Goal: Information Seeking & Learning: Find specific fact

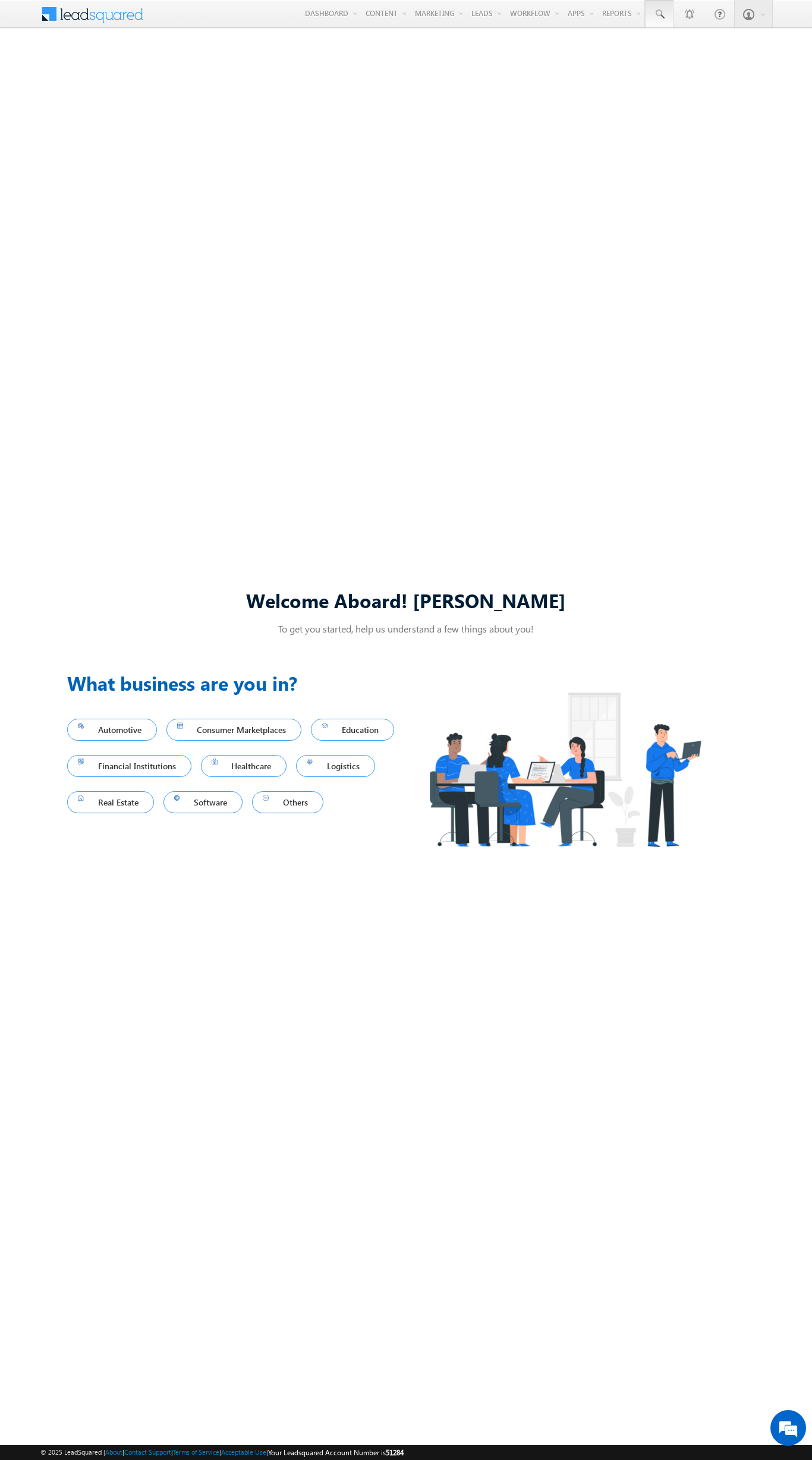
click at [658, 14] on span at bounding box center [659, 14] width 12 height 12
type input "8934784252"
click at [725, 64] on div "[PERSON_NAME]" at bounding box center [725, 64] width 159 height 13
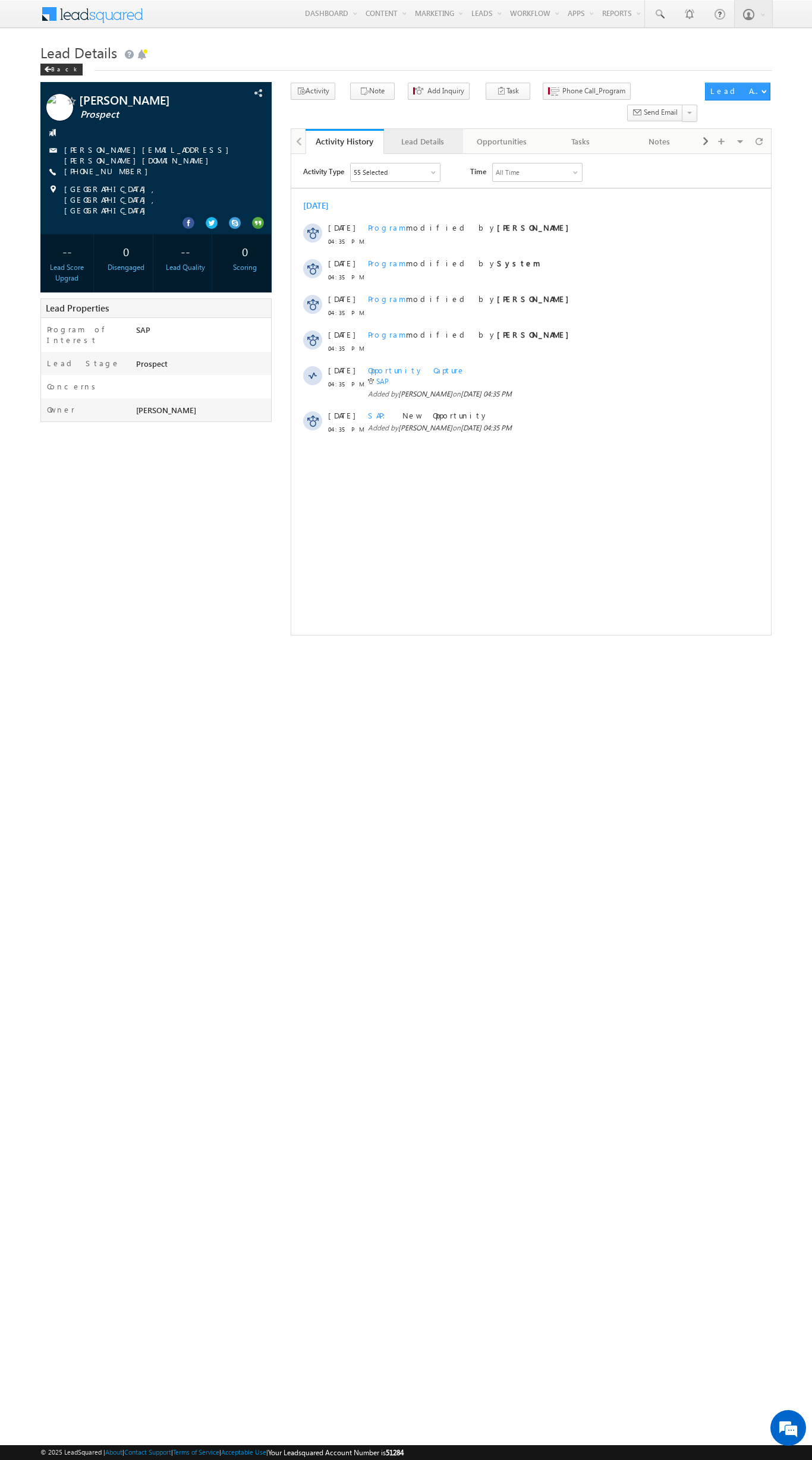
click at [423, 134] on div "Lead Details" at bounding box center [422, 141] width 58 height 14
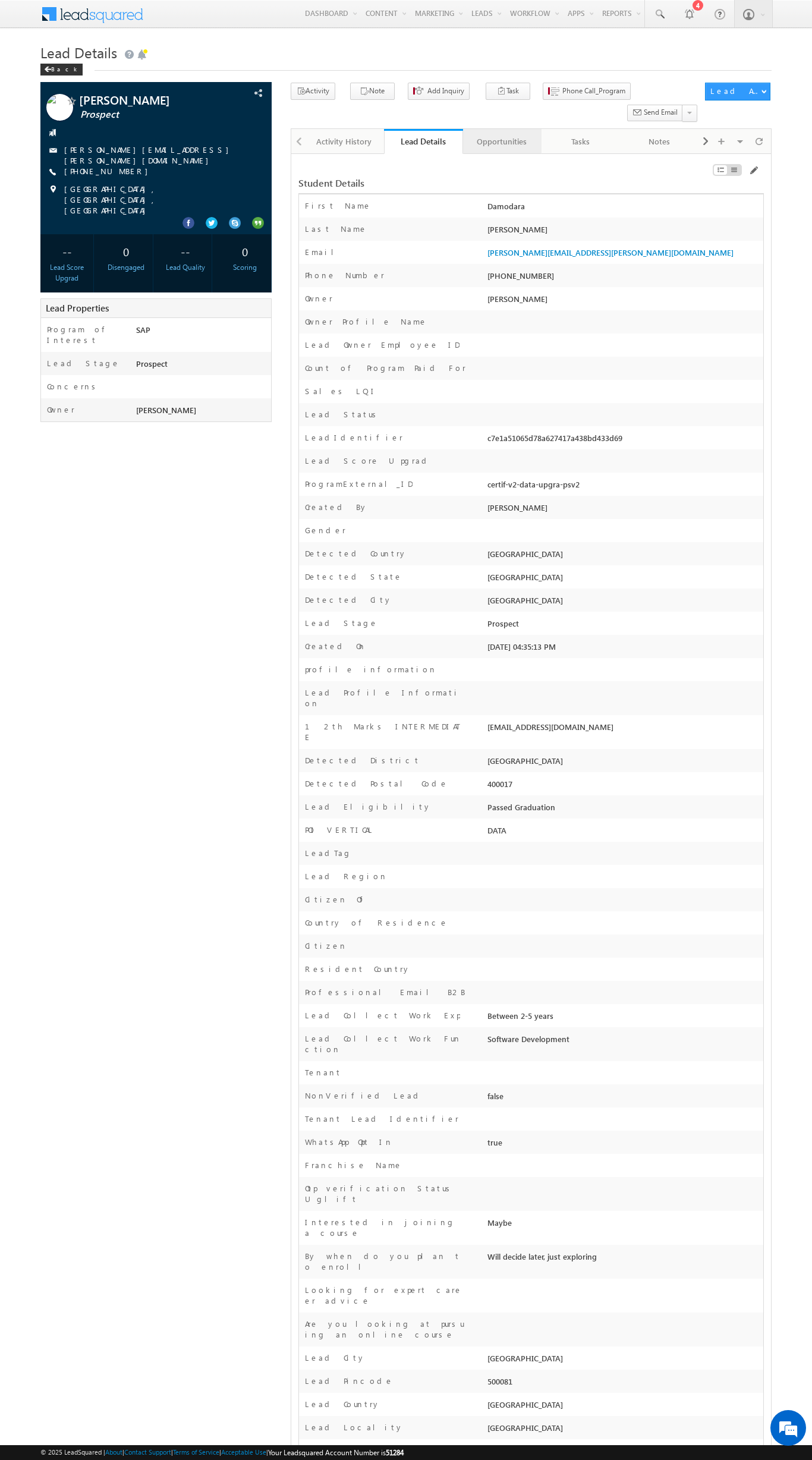
click at [501, 134] on div "Opportunities" at bounding box center [501, 141] width 58 height 14
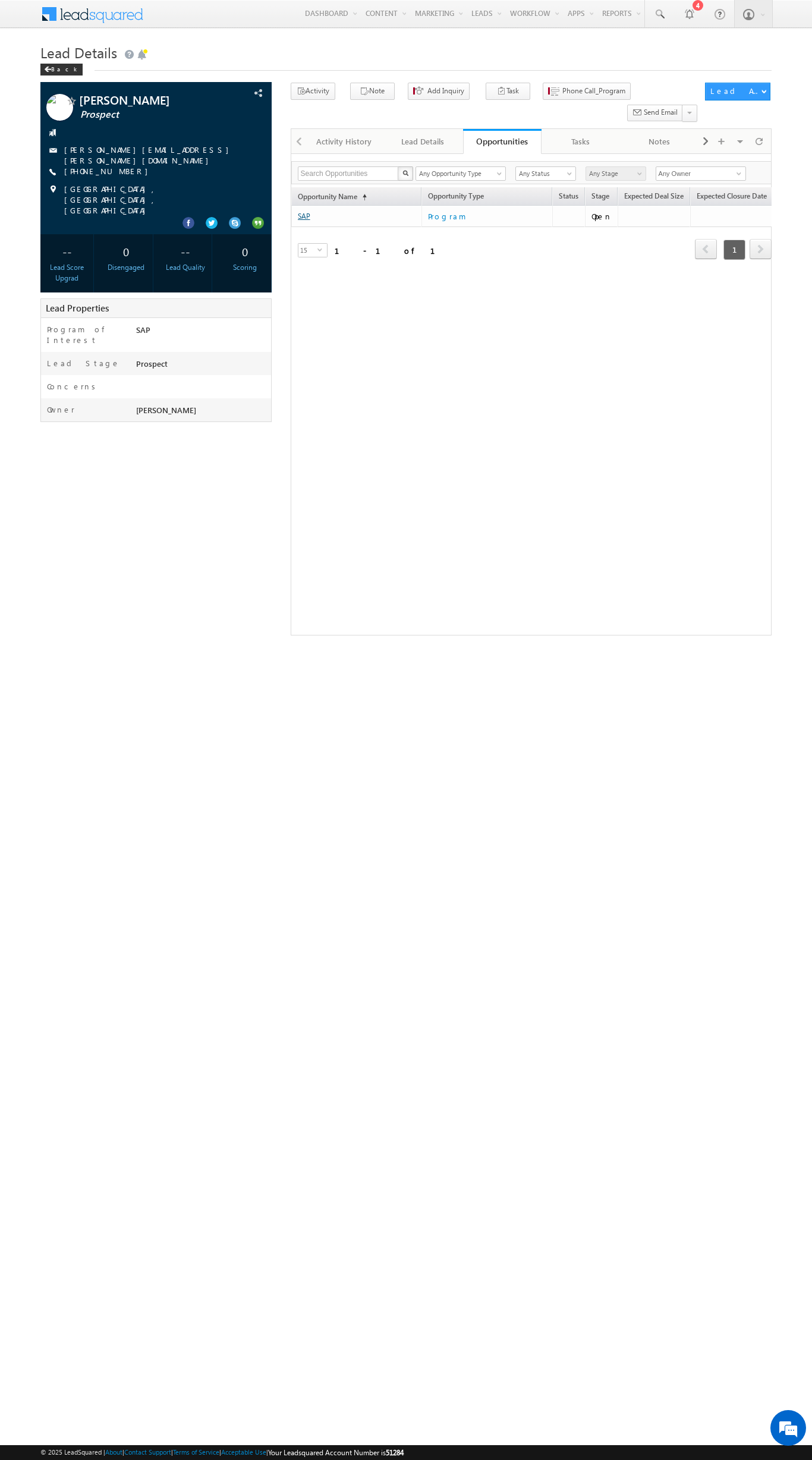
click at [303, 212] on link "SAP" at bounding box center [303, 216] width 13 height 9
